Goal: Task Accomplishment & Management: Use online tool/utility

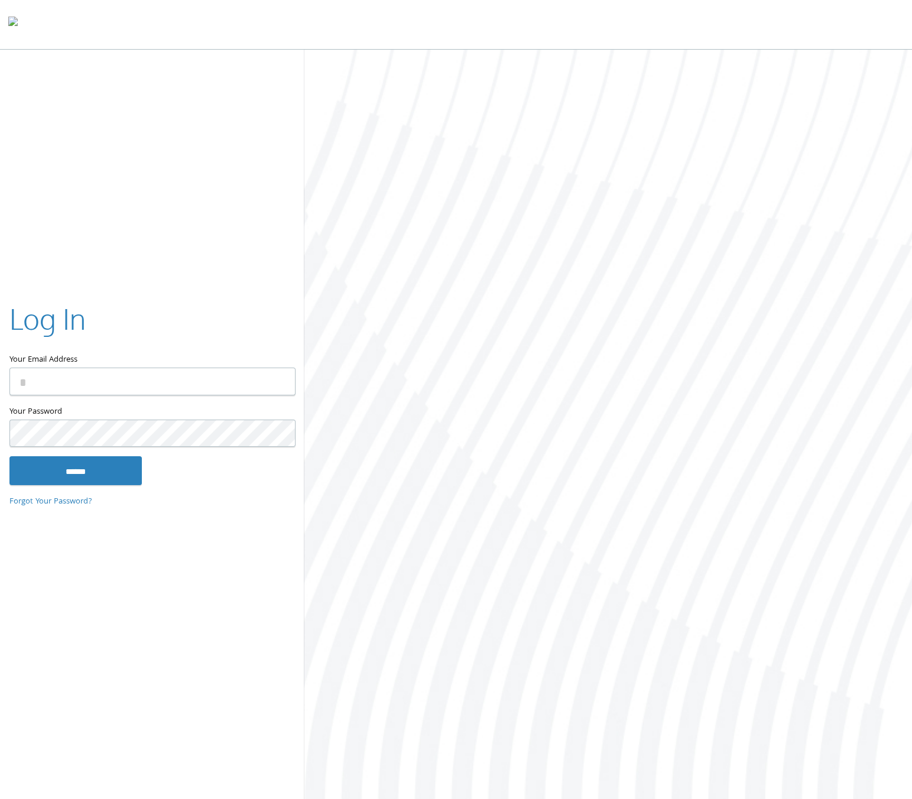
click at [86, 387] on input "Your Email Address" at bounding box center [152, 382] width 286 height 28
type input "**********"
click at [124, 471] on input "******" at bounding box center [75, 470] width 132 height 28
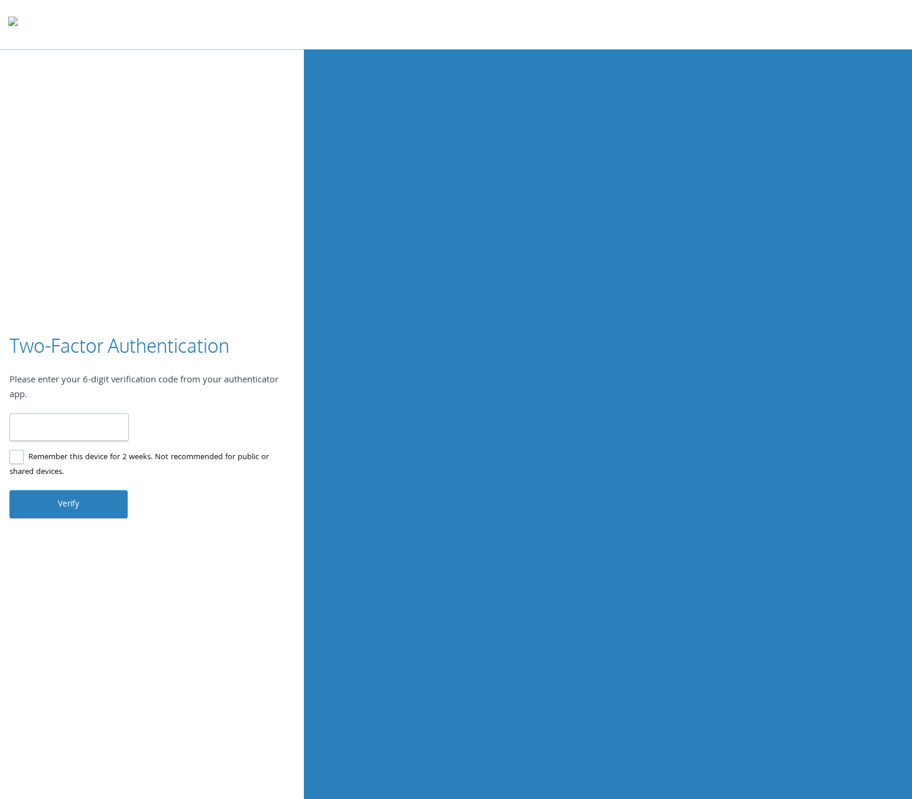
type input "******"
